Goal: Navigation & Orientation: Go to known website

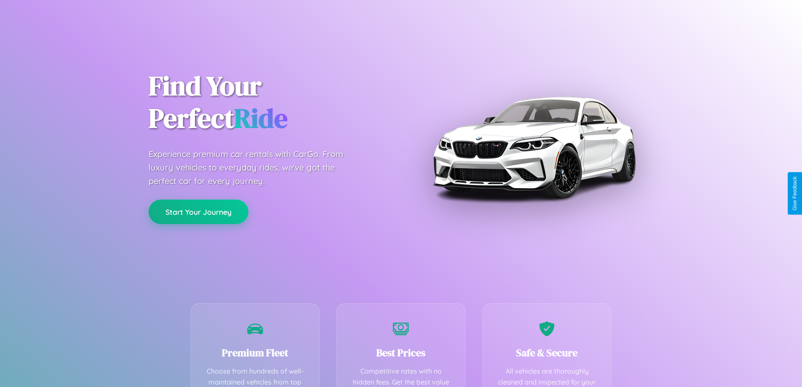
click at [198, 212] on button "Start Your Journey" at bounding box center [199, 211] width 100 height 24
click at [198, 211] on button "Start Your Journey" at bounding box center [199, 211] width 100 height 24
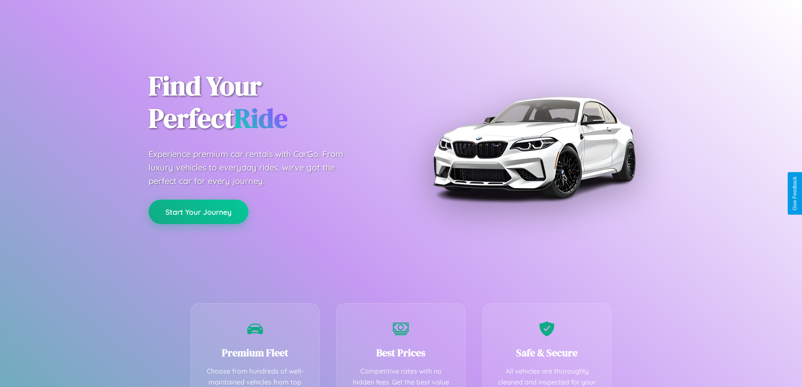
click at [198, 211] on button "Start Your Journey" at bounding box center [199, 211] width 100 height 24
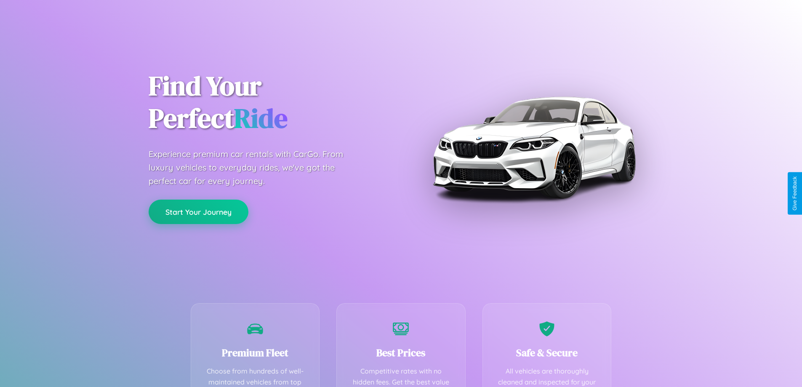
click at [198, 211] on button "Start Your Journey" at bounding box center [199, 211] width 100 height 24
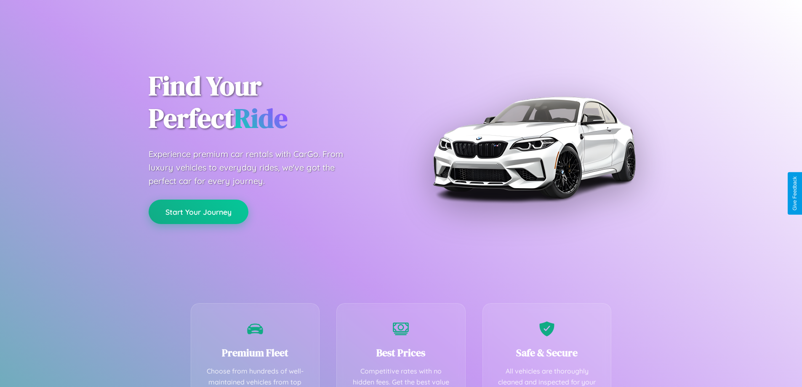
click at [198, 211] on button "Start Your Journey" at bounding box center [199, 211] width 100 height 24
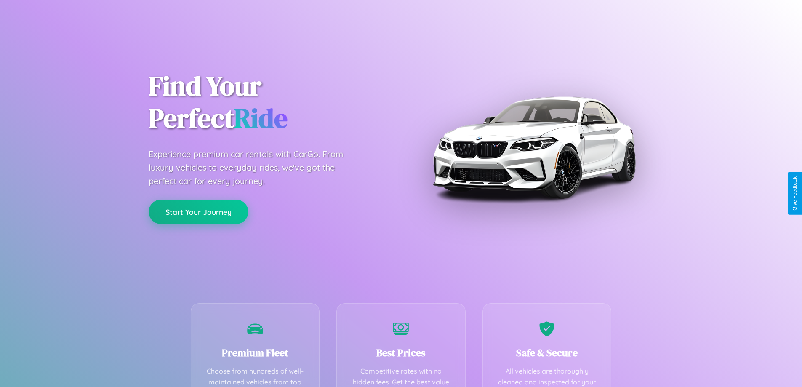
click at [198, 211] on button "Start Your Journey" at bounding box center [199, 211] width 100 height 24
